Goal: Task Accomplishment & Management: Complete application form

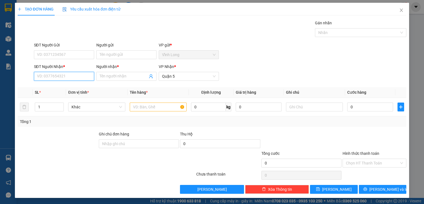
click at [63, 77] on input "SĐT Người Nhận *" at bounding box center [64, 76] width 60 height 9
type input "0399699808"
click at [75, 89] on div "0399699808 - việt" at bounding box center [63, 87] width 53 height 6
type input "việt"
type input "20.000"
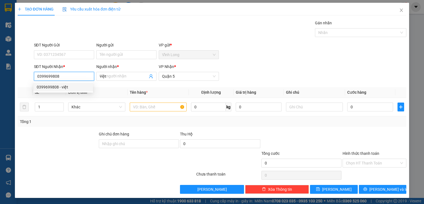
type input "20.000"
type input "0399699808"
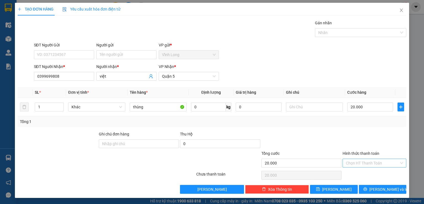
drag, startPoint x: 360, startPoint y: 163, endPoint x: 359, endPoint y: 166, distance: 3.5
click at [359, 164] on input "Hình thức thanh toán" at bounding box center [372, 163] width 53 height 8
click at [359, 172] on div "Tại văn phòng" at bounding box center [371, 173] width 57 height 6
type input "0"
drag, startPoint x: 302, startPoint y: 101, endPoint x: 301, endPoint y: 105, distance: 4.6
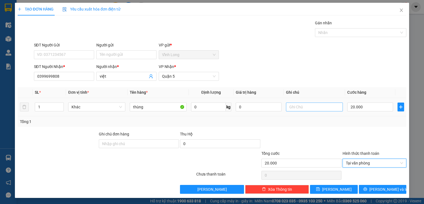
click at [301, 104] on div at bounding box center [314, 106] width 57 height 11
drag, startPoint x: 300, startPoint y: 108, endPoint x: 300, endPoint y: 112, distance: 4.2
click at [300, 110] on input "text" at bounding box center [314, 106] width 57 height 9
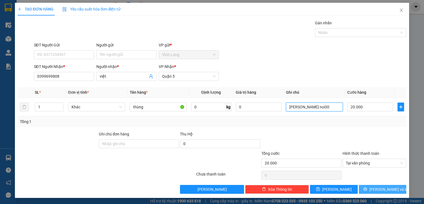
type input "[PERSON_NAME] noi30"
click at [375, 190] on span "[PERSON_NAME] và In" at bounding box center [388, 189] width 39 height 6
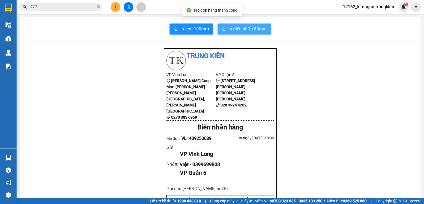
click at [224, 28] on button "In biên nhận 80mm" at bounding box center [245, 28] width 54 height 11
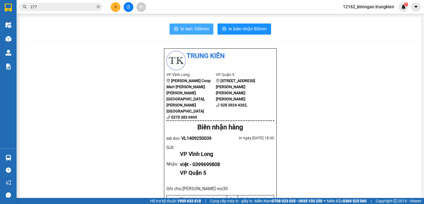
click at [204, 29] on span "In tem 100mm" at bounding box center [195, 28] width 28 height 7
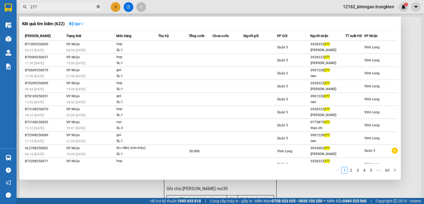
click at [97, 6] on icon "close-circle" at bounding box center [98, 6] width 3 height 3
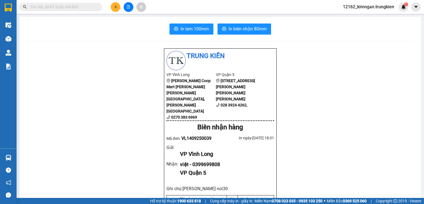
click at [92, 7] on input "text" at bounding box center [62, 7] width 65 height 6
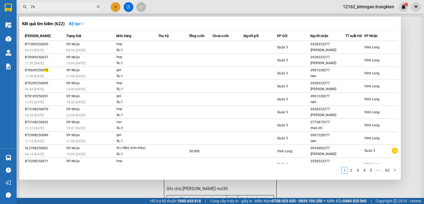
type input "795"
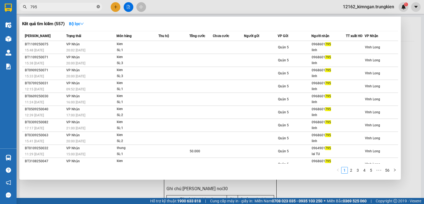
click at [99, 8] on icon "close-circle" at bounding box center [98, 6] width 3 height 3
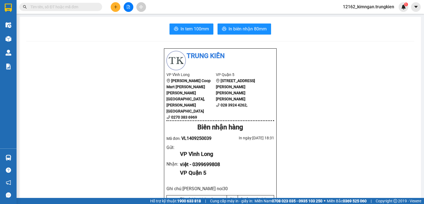
click at [92, 6] on input "text" at bounding box center [62, 7] width 65 height 6
click at [116, 7] on icon "plus" at bounding box center [116, 7] width 4 height 4
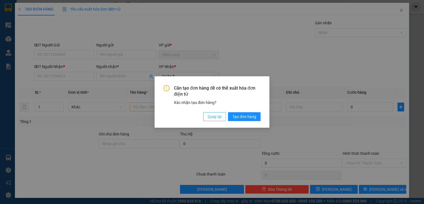
click at [218, 119] on span "Quay lại" at bounding box center [215, 116] width 14 height 6
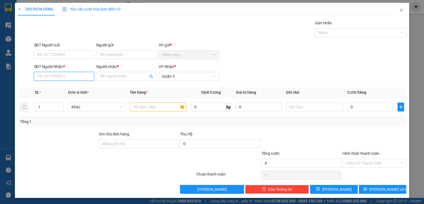
click at [78, 76] on input "SĐT Người Nhận *" at bounding box center [64, 76] width 60 height 9
click at [73, 86] on div "0976892272 - DAT" at bounding box center [64, 87] width 54 height 6
type input "0976892272"
type input "DAT"
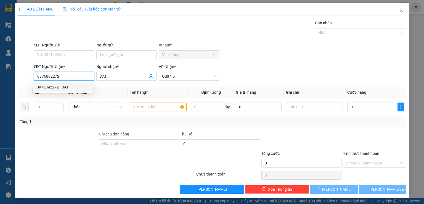
type input "100.000"
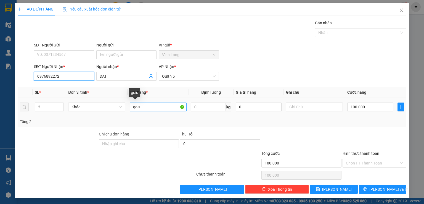
type input "0976892272"
drag, startPoint x: 160, startPoint y: 107, endPoint x: 126, endPoint y: 105, distance: 34.0
click at [128, 105] on td "gois" at bounding box center [158, 107] width 61 height 18
type input "thung"
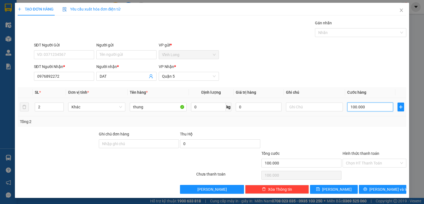
click at [368, 106] on input "100.000" at bounding box center [370, 106] width 46 height 9
type input "1"
type input "12"
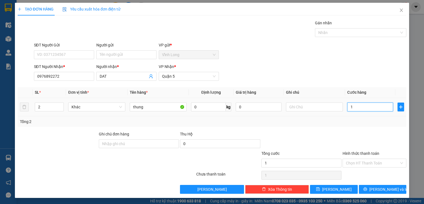
type input "12"
type input "120"
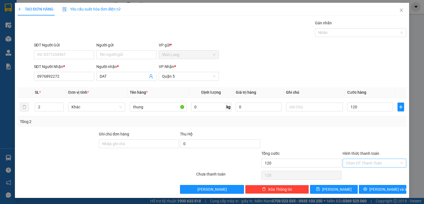
type input "120.000"
click at [373, 165] on input "Hình thức thanh toán" at bounding box center [372, 163] width 53 height 8
click at [374, 170] on div "Tại văn phòng" at bounding box center [370, 173] width 63 height 9
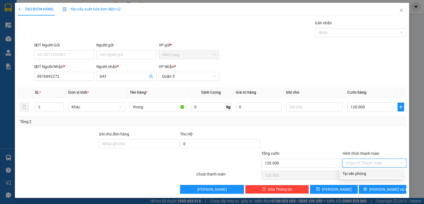
type input "0"
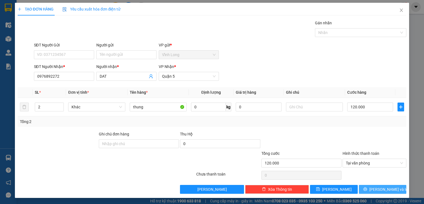
click at [386, 189] on span "[PERSON_NAME] và In" at bounding box center [388, 189] width 39 height 6
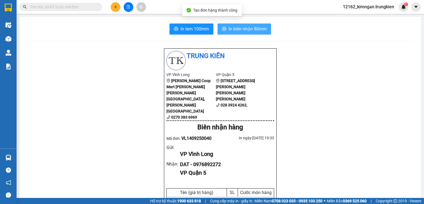
click at [251, 31] on span "In biên nhận 80mm" at bounding box center [248, 28] width 38 height 7
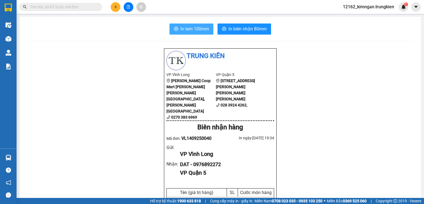
click at [191, 32] on span "In tem 100mm" at bounding box center [195, 28] width 28 height 7
click at [113, 5] on button at bounding box center [116, 7] width 10 height 10
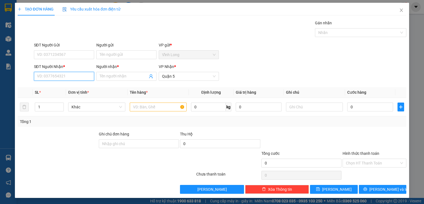
click at [60, 75] on input "SĐT Người Nhận *" at bounding box center [64, 76] width 60 height 9
click at [78, 92] on body "Kết quả [PERSON_NAME] ( 557 ) Bộ lọc Mã ĐH Trạng thái Món hàng Thu hộ [PERSON_N…" at bounding box center [212, 102] width 424 height 204
click at [79, 78] on input "885" at bounding box center [64, 76] width 60 height 9
click at [74, 89] on div "0878857885 - THƯ" at bounding box center [63, 87] width 53 height 6
type input "0878857885"
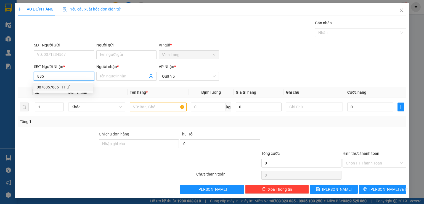
type input "THƯ"
type input "30.000"
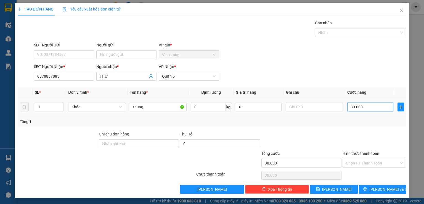
click at [366, 107] on input "30.000" at bounding box center [370, 106] width 46 height 9
type input "2"
type input "20"
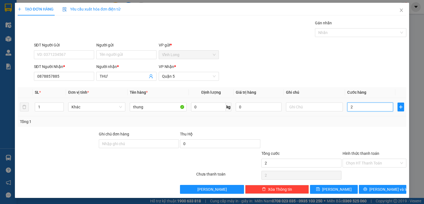
type input "20"
type input "20.000"
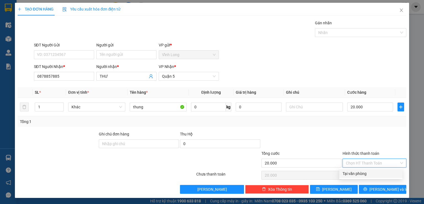
click at [353, 164] on input "Hình thức thanh toán" at bounding box center [372, 163] width 53 height 8
click at [356, 173] on div "Tại văn phòng" at bounding box center [371, 173] width 57 height 6
type input "0"
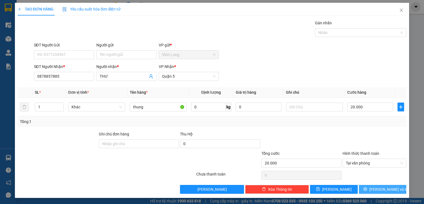
drag, startPoint x: 391, startPoint y: 187, endPoint x: 391, endPoint y: 191, distance: 3.9
click at [391, 191] on button "[PERSON_NAME] và In" at bounding box center [383, 189] width 48 height 9
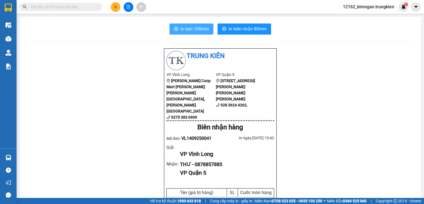
click at [186, 27] on span "In tem 100mm" at bounding box center [195, 28] width 28 height 7
click at [113, 6] on button at bounding box center [116, 7] width 10 height 10
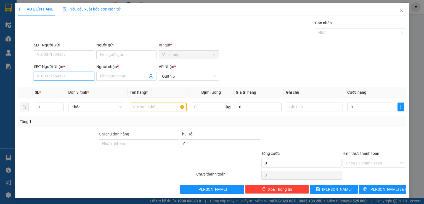
click at [71, 75] on input "SĐT Người Nhận *" at bounding box center [64, 76] width 60 height 9
type input "0"
click at [73, 86] on div "0937068944 - quý" at bounding box center [63, 87] width 53 height 6
type input "0937068944"
type input "quý"
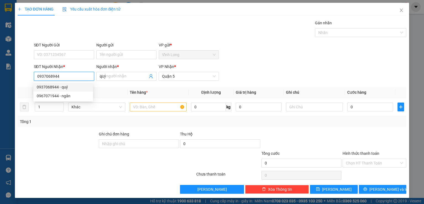
type input "50.000"
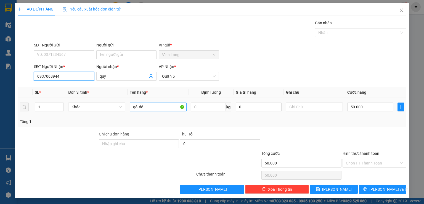
type input "0937068944"
drag, startPoint x: 161, startPoint y: 106, endPoint x: 105, endPoint y: 111, distance: 56.3
click at [105, 111] on tr "1 Khác gói đỏ 0 kg 0 50.000" at bounding box center [212, 107] width 389 height 18
type input "bao"
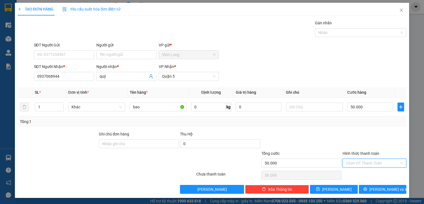
drag, startPoint x: 354, startPoint y: 160, endPoint x: 353, endPoint y: 167, distance: 7.4
click at [353, 162] on input "Hình thức thanh toán" at bounding box center [372, 163] width 53 height 8
click at [353, 173] on div "Tại văn phòng" at bounding box center [371, 173] width 57 height 6
type input "0"
click at [364, 107] on input "50.000" at bounding box center [370, 106] width 46 height 9
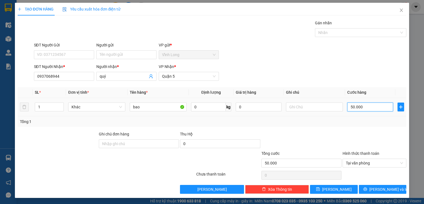
type input "1"
type input "10"
type input "100"
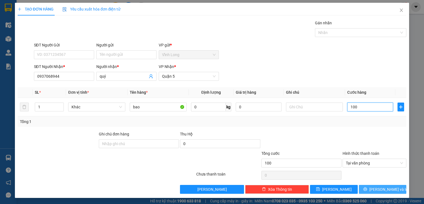
type input "100"
type input "100.000"
click at [367, 188] on icon "printer" at bounding box center [365, 189] width 4 height 4
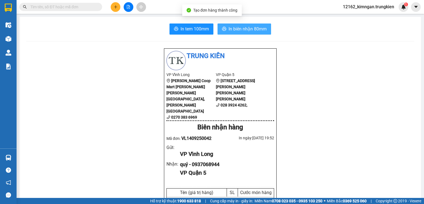
click at [232, 30] on span "In biên nhận 80mm" at bounding box center [248, 28] width 38 height 7
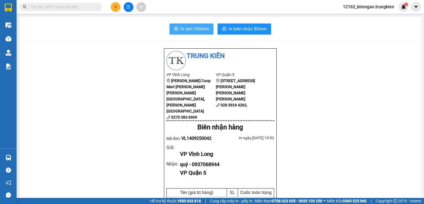
click at [190, 30] on span "In tem 100mm" at bounding box center [195, 28] width 28 height 7
click at [116, 7] on icon "plus" at bounding box center [116, 7] width 4 height 4
click at [74, 8] on input "text" at bounding box center [62, 7] width 65 height 6
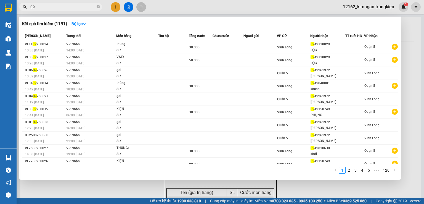
type input "0"
